Goal: Find specific page/section: Find specific page/section

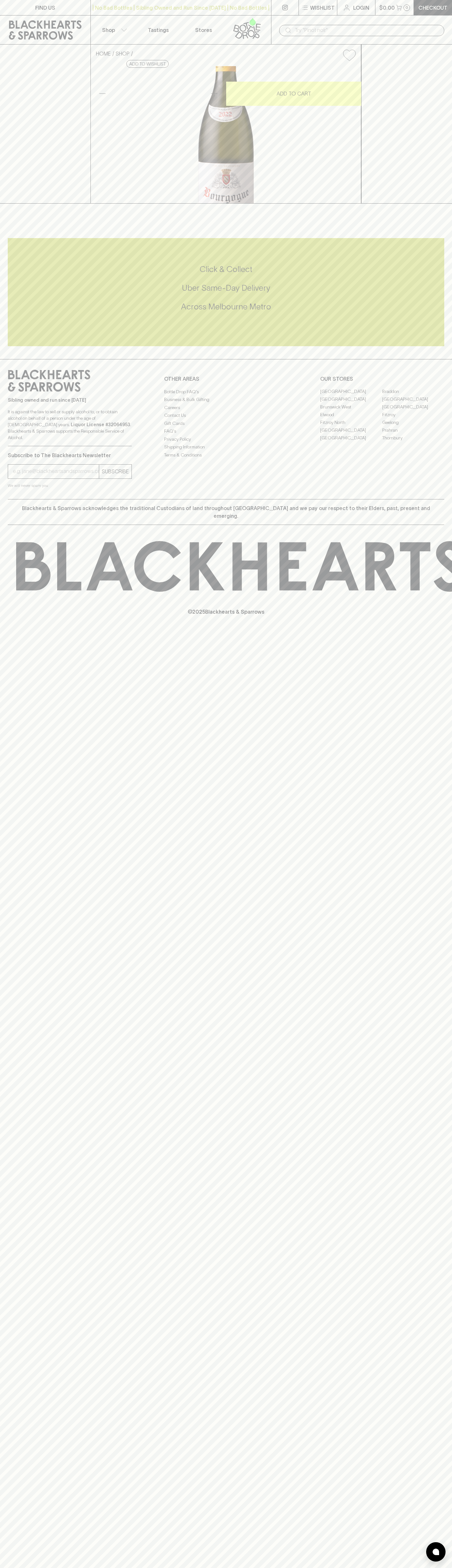
click at [264, 19] on icon at bounding box center [247, 28] width 37 height 21
click at [426, 1567] on html "FIND US | No Bad Bottles | Sibling Owned and Run Since [DATE] | No Bad Bottles …" at bounding box center [226, 784] width 452 height 1568
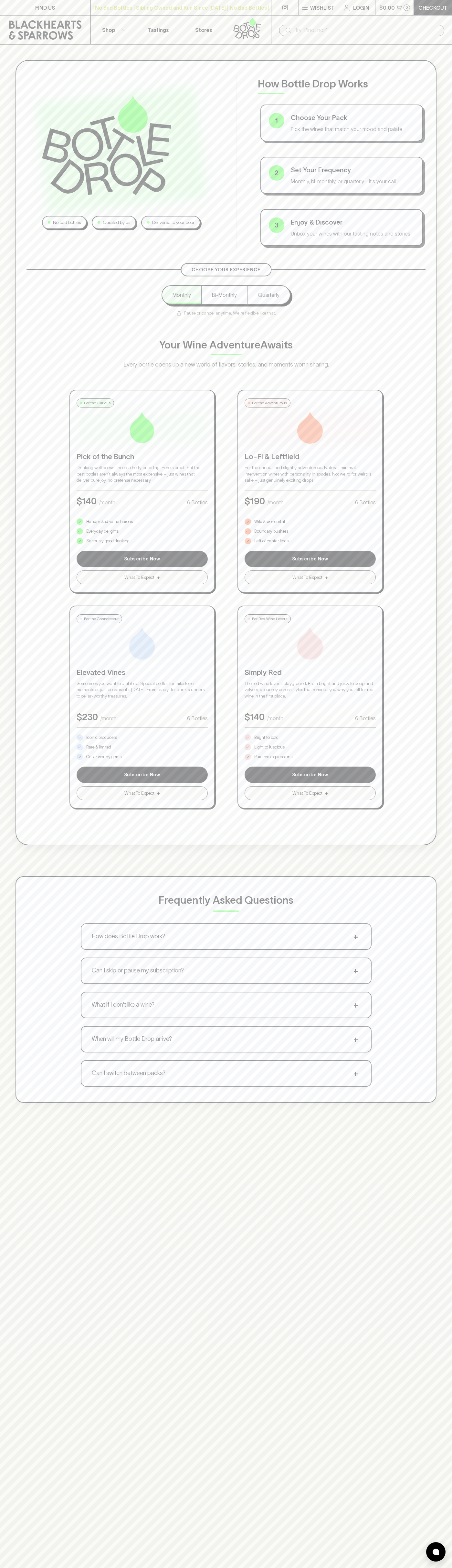
click at [228, 1567] on html "FIND US | No Bad Bottles | Sibling Owned and Run Since 2006 | No Bad Bottles | …" at bounding box center [226, 1013] width 452 height 2027
click at [2, 816] on div "No bad bottles Curated by us Delivered to your door How Bottle Drop Works 1 Cho…" at bounding box center [226, 581] width 452 height 1074
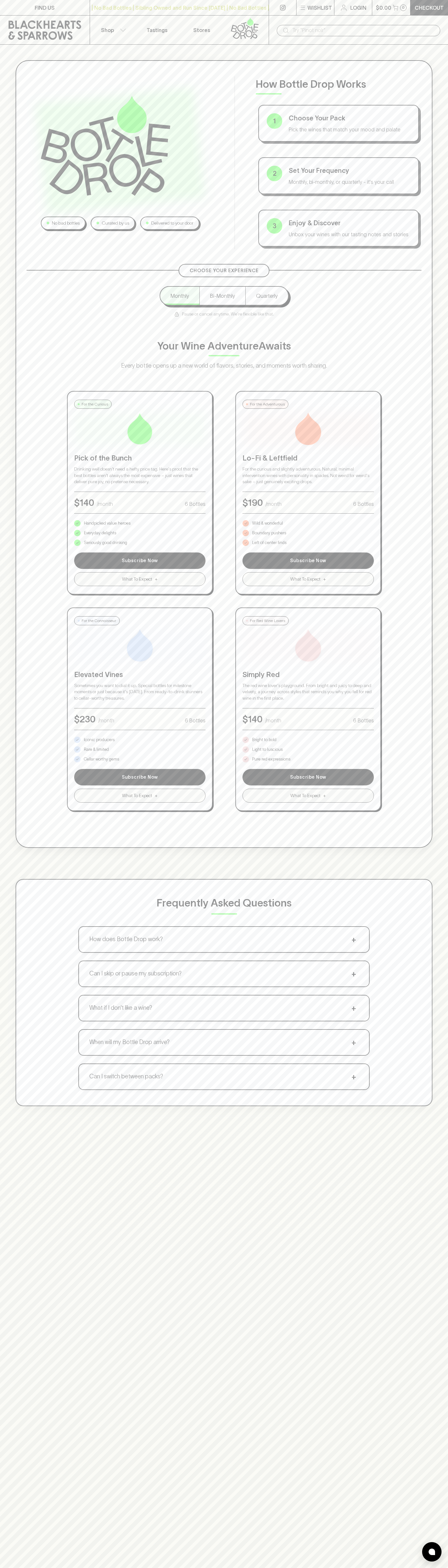
click at [271, 759] on p "Pure red expressions" at bounding box center [271, 759] width 38 height 7
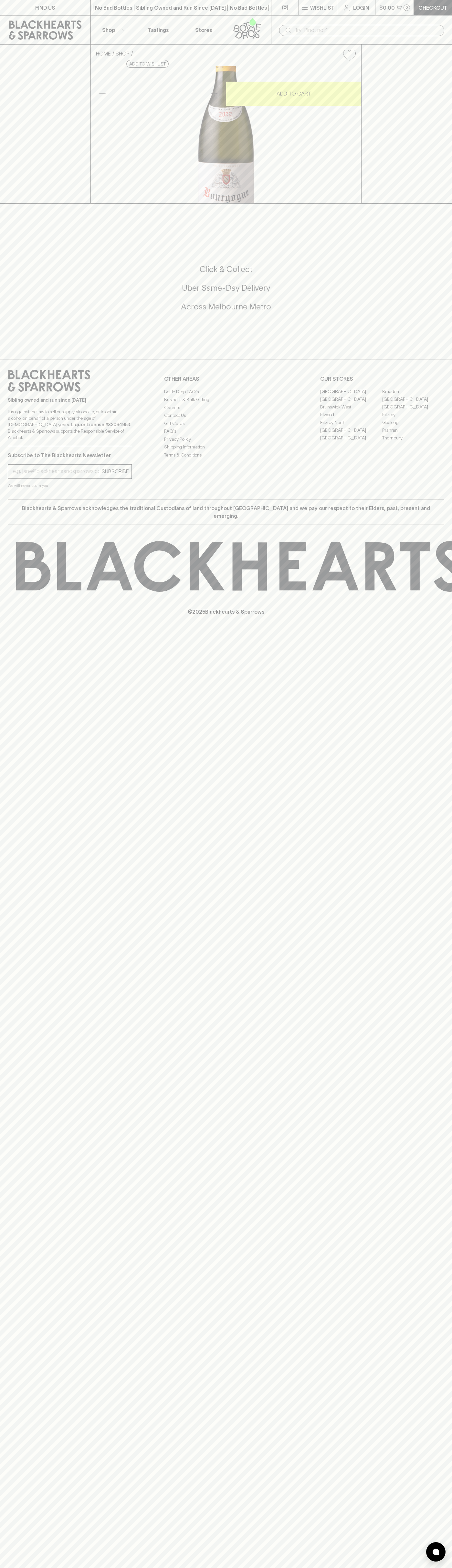
click at [351, 396] on link "[GEOGRAPHIC_DATA]" at bounding box center [351, 391] width 62 height 8
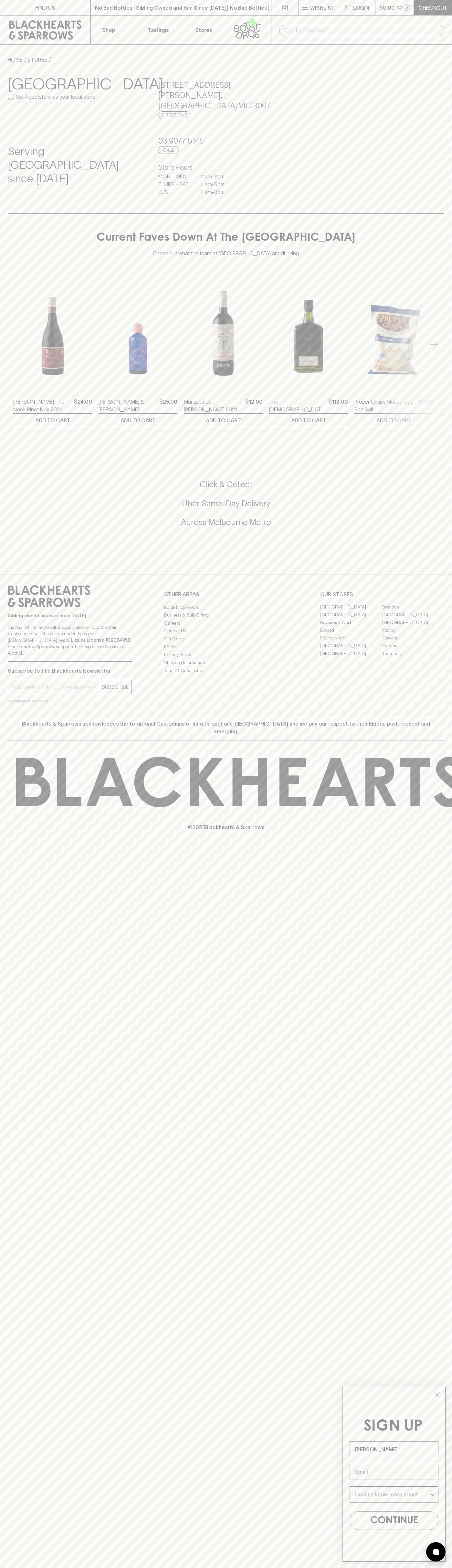
type input "[PERSON_NAME]"
